Goal: Transaction & Acquisition: Purchase product/service

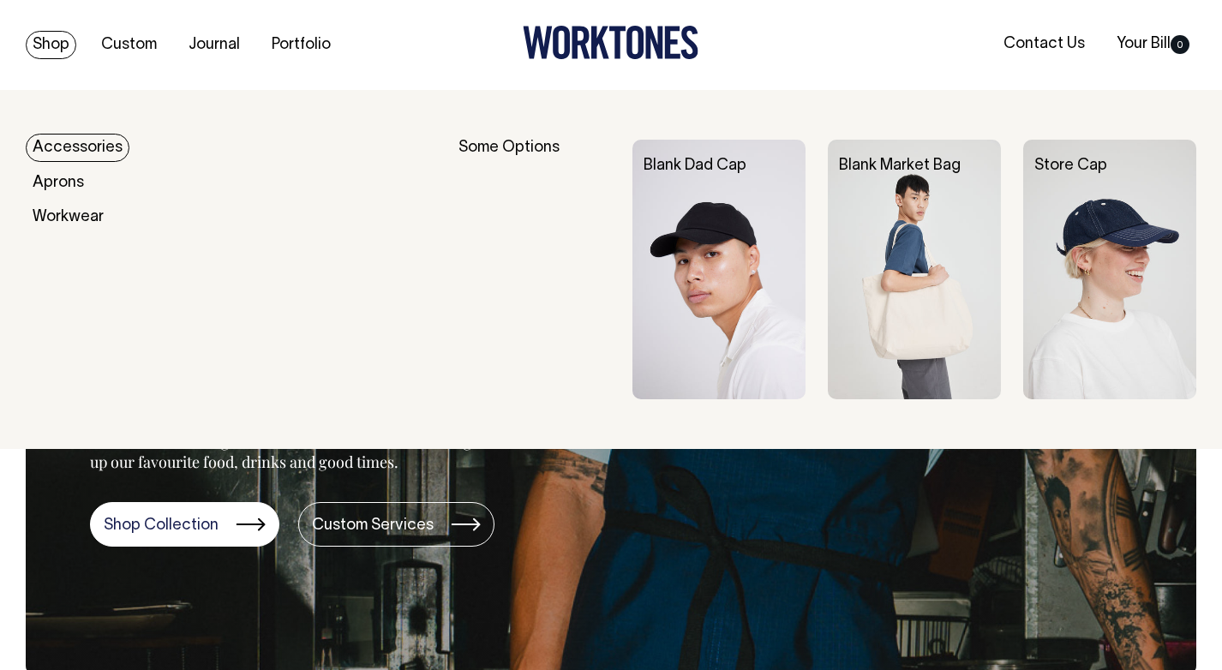
click at [737, 268] on img at bounding box center [719, 270] width 173 height 260
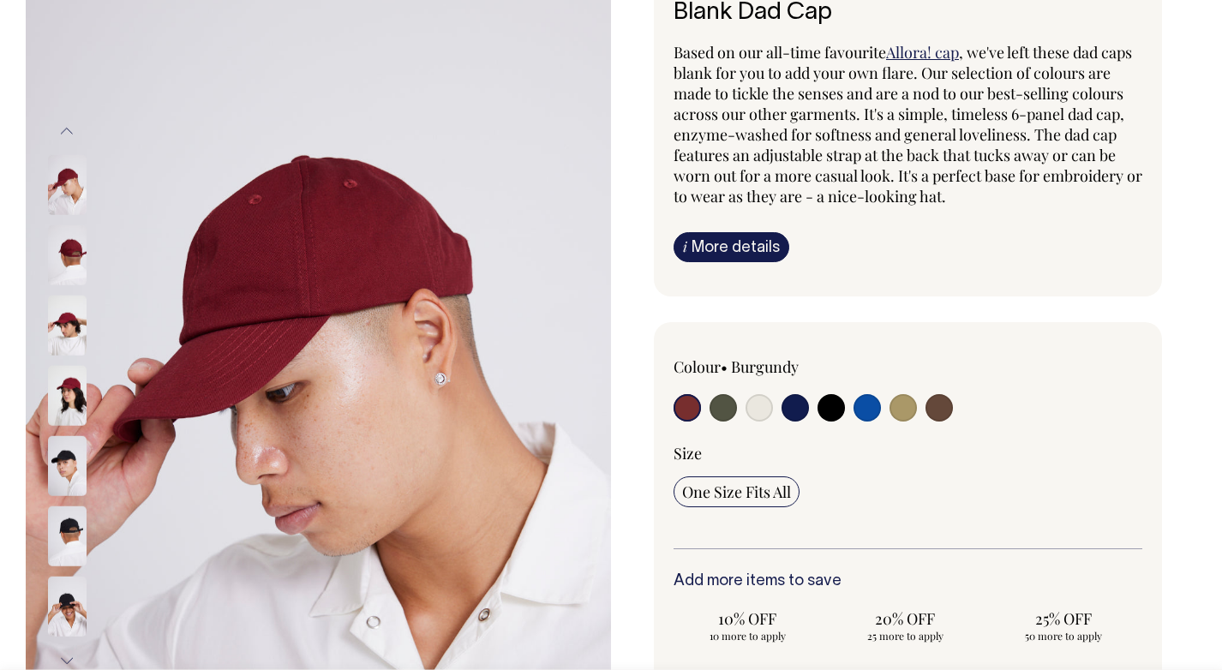
scroll to position [134, 0]
click at [834, 414] on input "radio" at bounding box center [831, 406] width 27 height 27
radio input "true"
select select "Black"
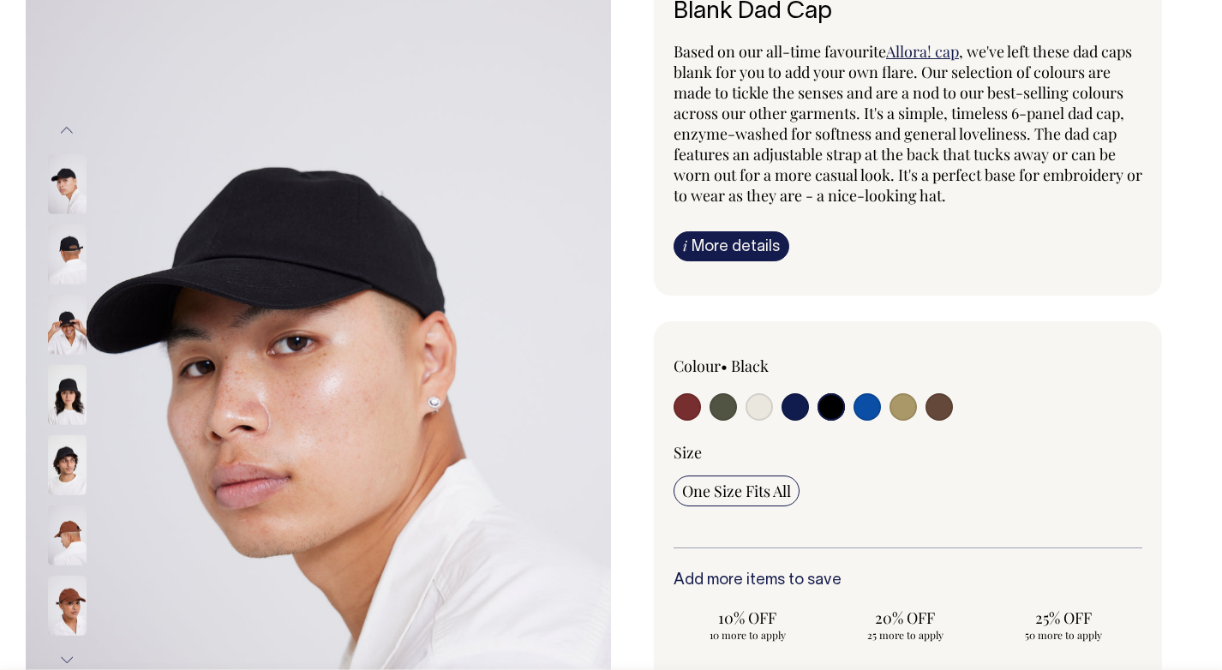
click at [765, 402] on input "radio" at bounding box center [759, 406] width 27 height 27
radio input "true"
select select "Natural"
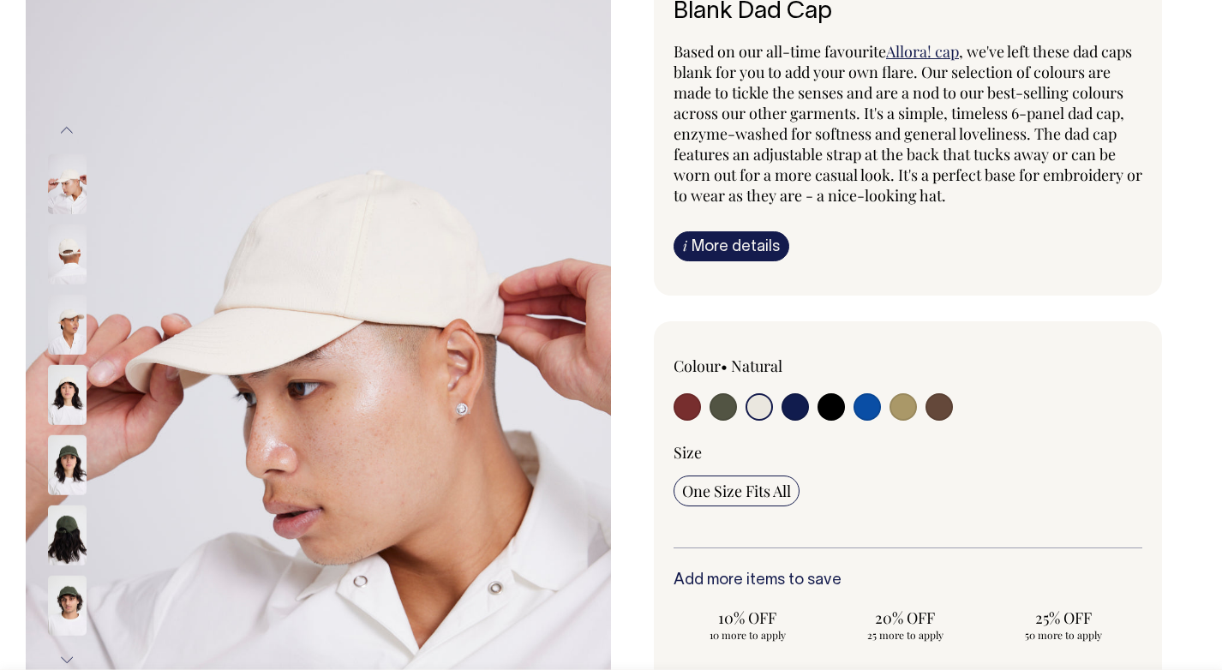
click at [831, 406] on input "radio" at bounding box center [831, 406] width 27 height 27
radio input "true"
select select "Black"
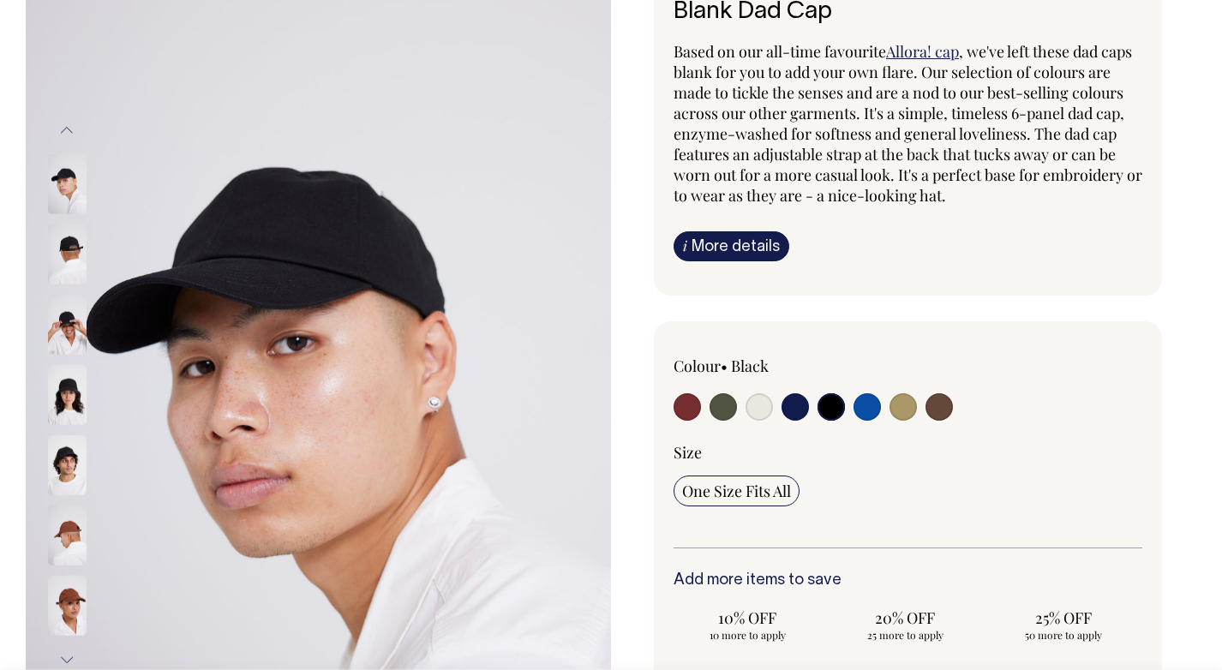
click at [855, 405] on input "radio" at bounding box center [867, 406] width 27 height 27
radio input "true"
select select "Worker Blue"
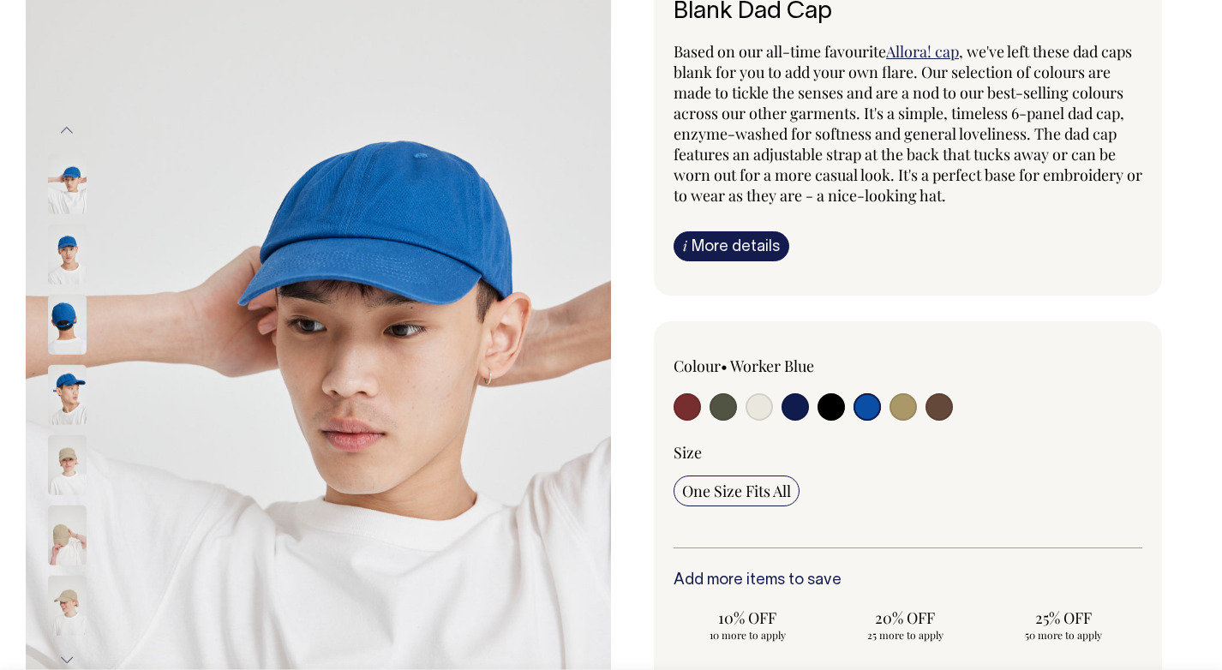
click at [798, 414] on input "radio" at bounding box center [795, 406] width 27 height 27
radio input "true"
select select "Dark Navy"
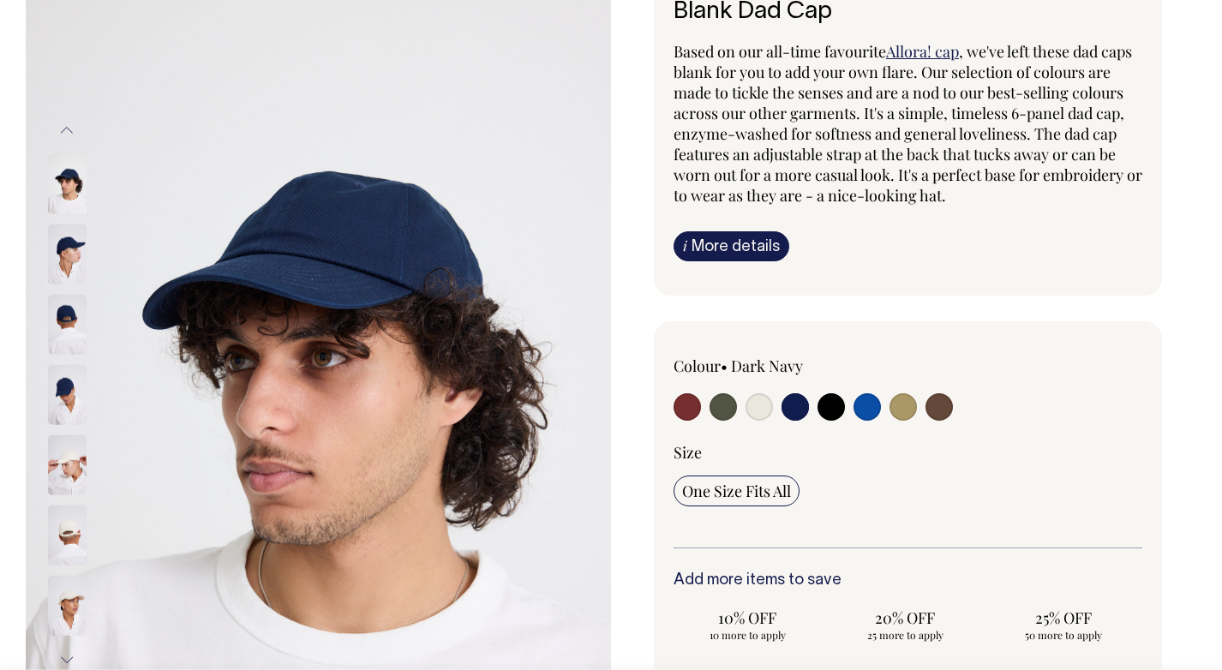
click at [759, 407] on input "radio" at bounding box center [759, 406] width 27 height 27
radio input "true"
select select "Natural"
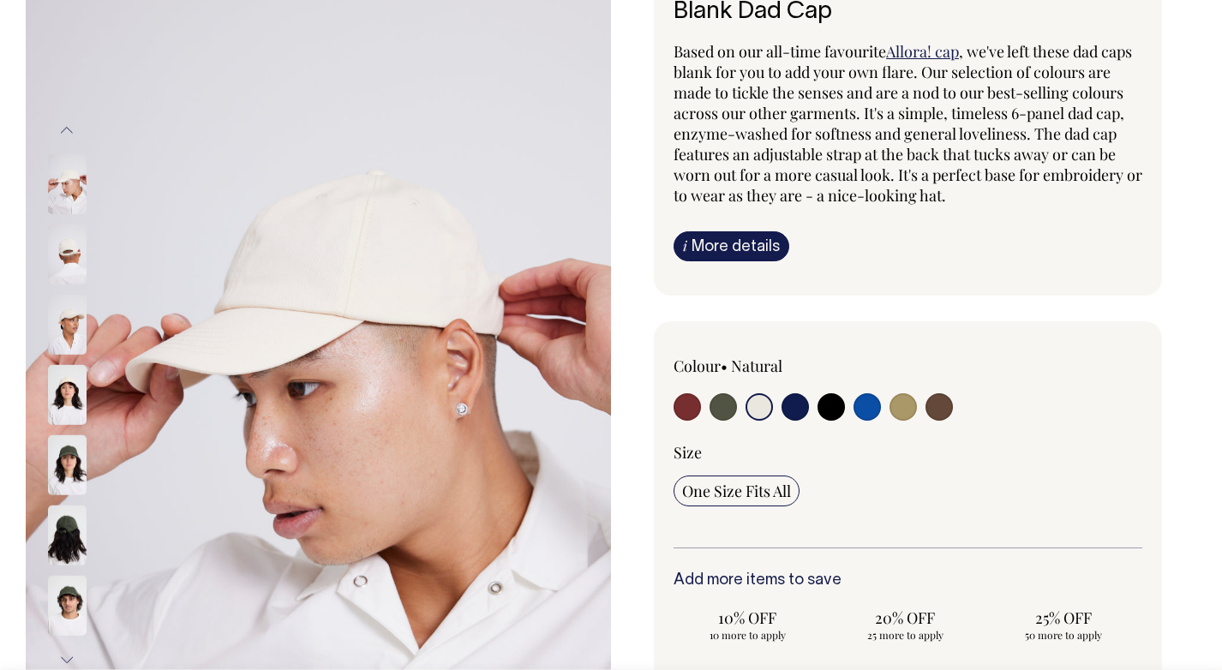
click at [828, 412] on input "radio" at bounding box center [831, 406] width 27 height 27
radio input "true"
select select "Black"
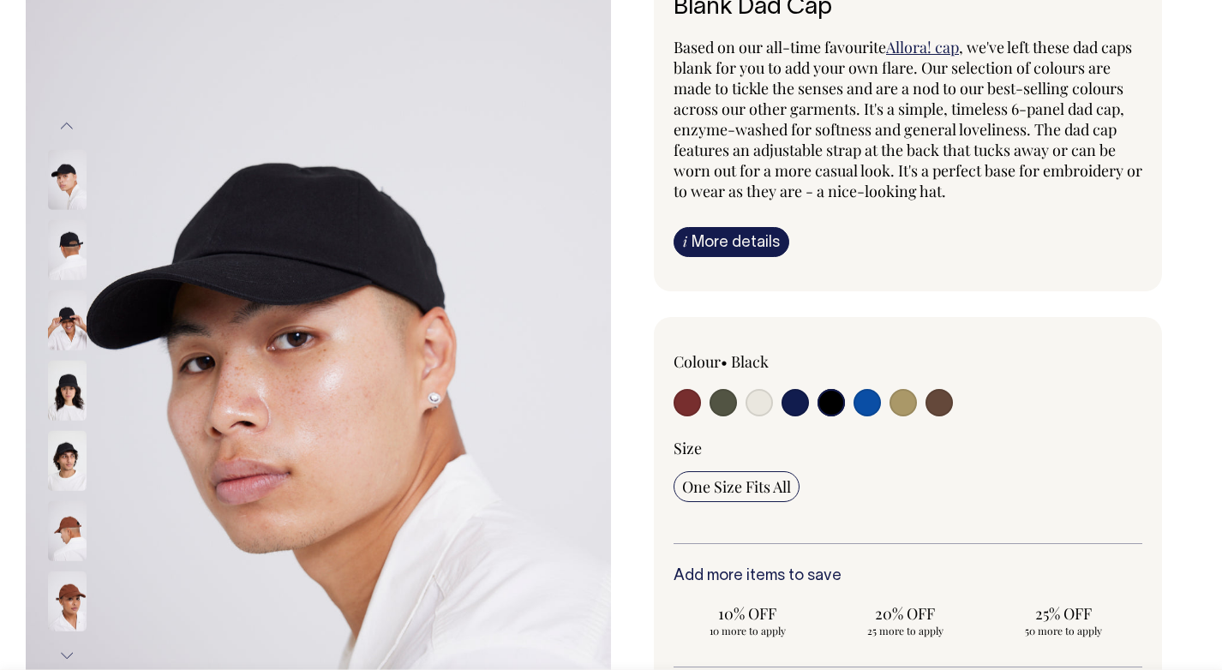
scroll to position [139, 0]
